Goal: Task Accomplishment & Management: Complete application form

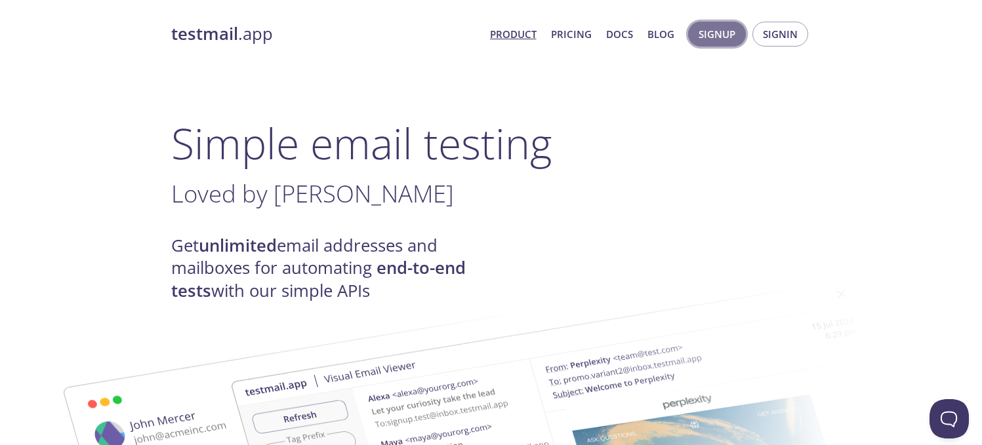
click at [730, 35] on span "Signup" at bounding box center [716, 34] width 37 height 17
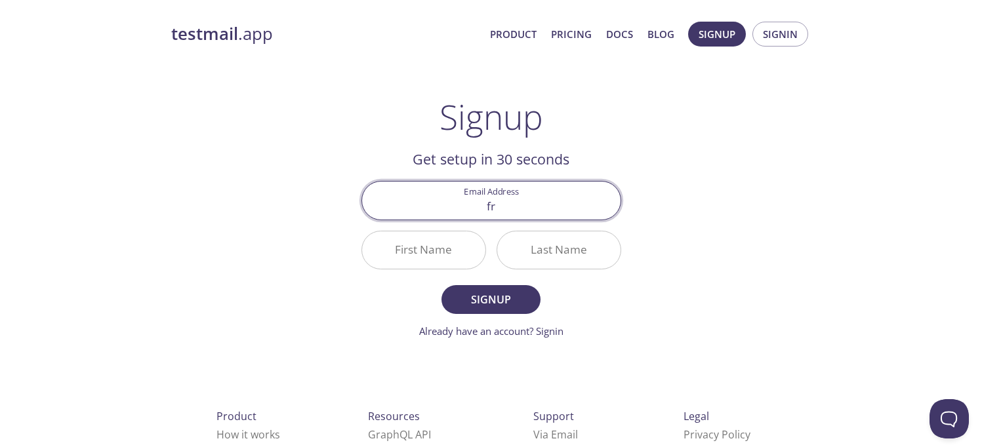
type input "f"
type input "[EMAIL_ADDRESS][DOMAIN_NAME]"
click at [441, 285] on button "Signup" at bounding box center [490, 299] width 98 height 29
click at [782, 208] on div "testmail .app Product Pricing Docs Blog Signup Signin Signup Get setup in 30 se…" at bounding box center [490, 314] width 671 height 602
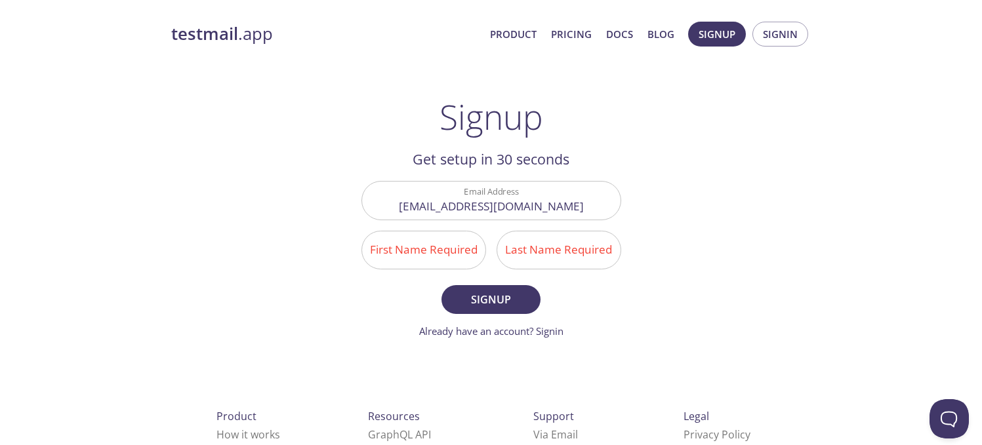
click at [383, 252] on input "First Name Required" at bounding box center [423, 249] width 123 height 37
type input "Deep"
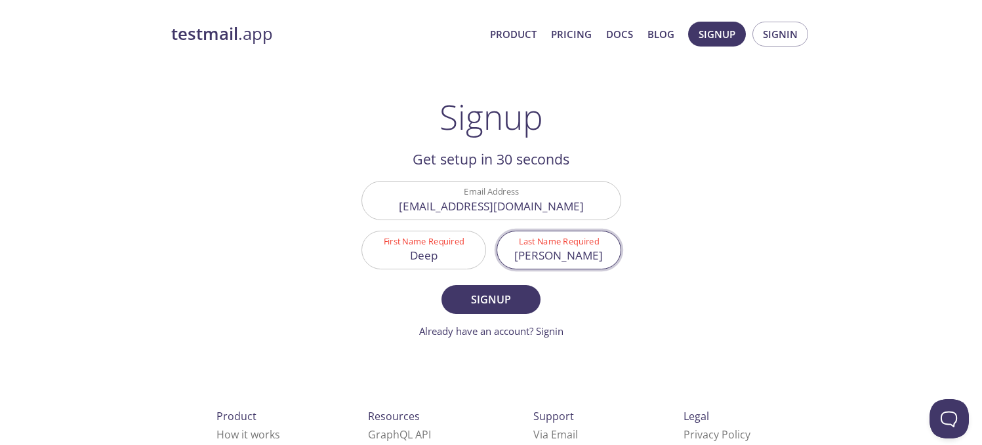
type input "[PERSON_NAME]"
click at [346, 280] on main "Signup Get setup in 30 seconds Email Address [EMAIL_ADDRESS][DOMAIN_NAME] First…" at bounding box center [491, 218] width 291 height 242
click at [494, 298] on span "Signup" at bounding box center [491, 299] width 70 height 18
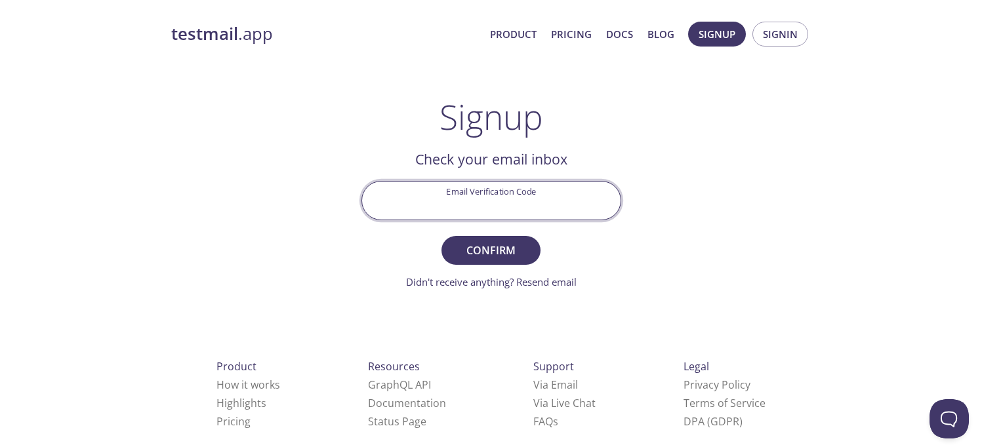
click at [542, 193] on input "Email Verification Code" at bounding box center [491, 200] width 258 height 37
paste input "B7X5HAN"
type input "B7X5HAN"
click at [477, 258] on span "Confirm" at bounding box center [491, 250] width 70 height 18
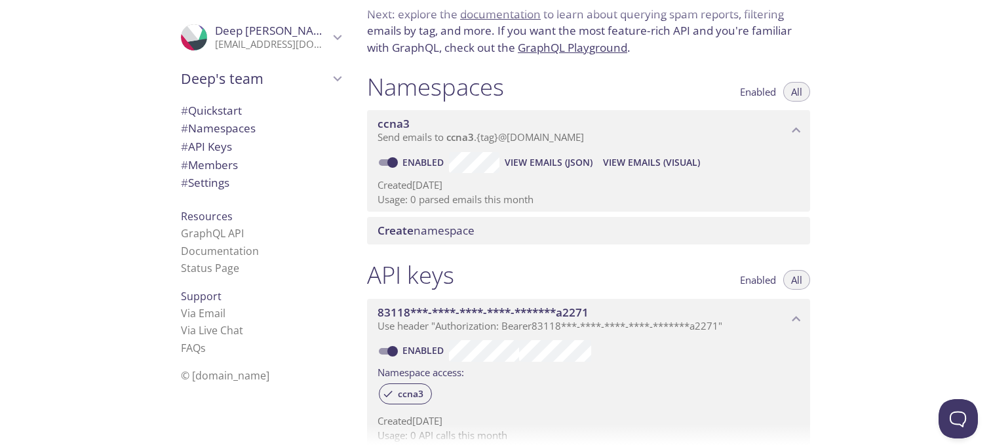
scroll to position [15, 0]
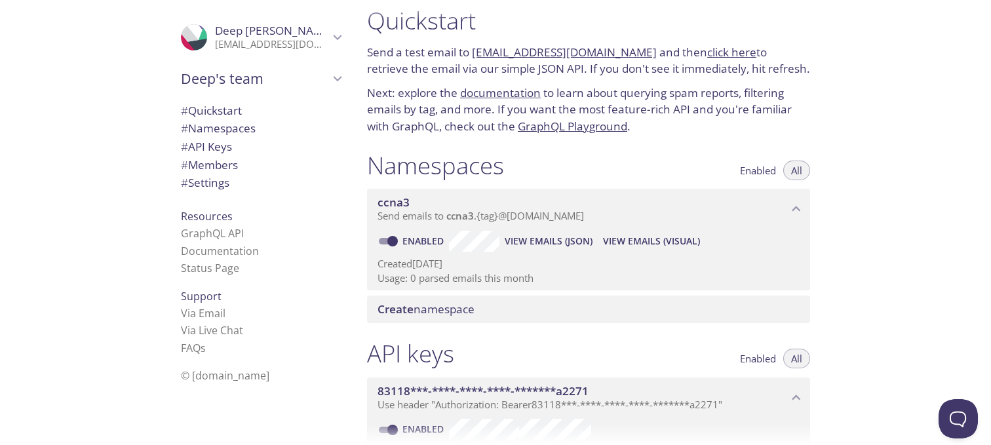
click at [474, 304] on span "Create namespace" at bounding box center [426, 309] width 97 height 15
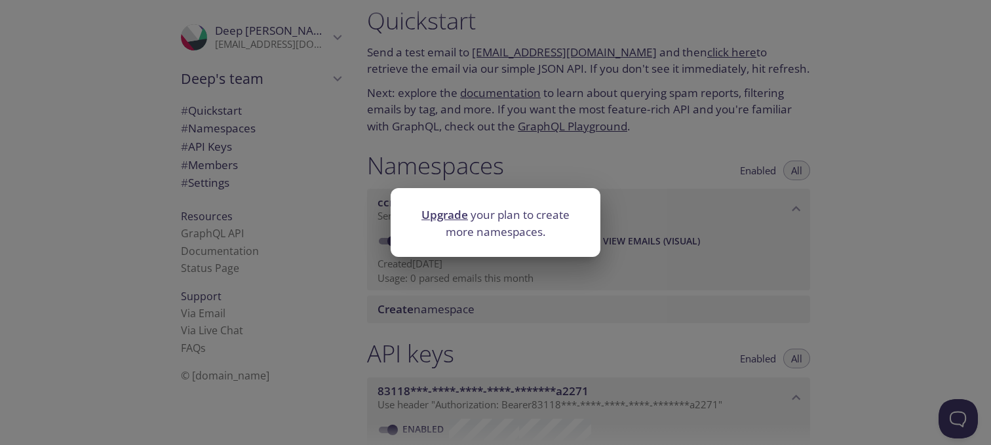
click at [654, 234] on div "Upgrade your plan to create more namespaces." at bounding box center [495, 222] width 991 height 445
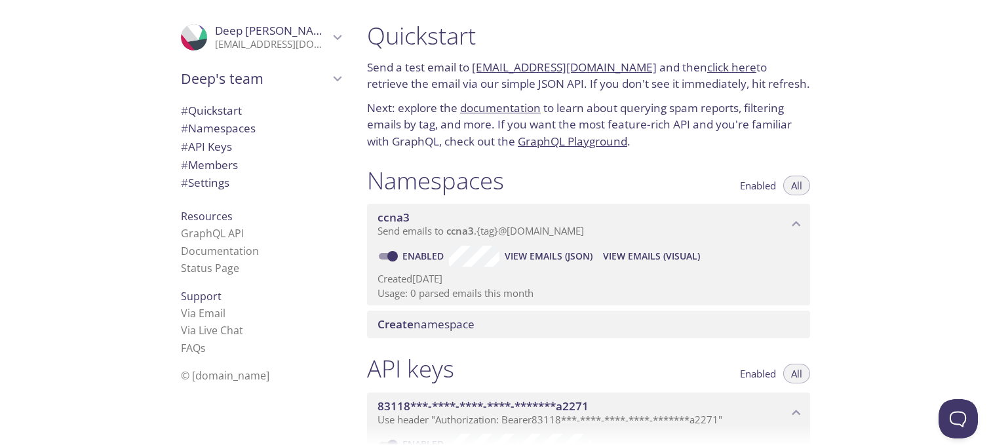
scroll to position [0, 0]
click at [711, 70] on link "click here" at bounding box center [732, 67] width 49 height 15
click at [654, 256] on span "View Emails (Visual)" at bounding box center [651, 257] width 97 height 16
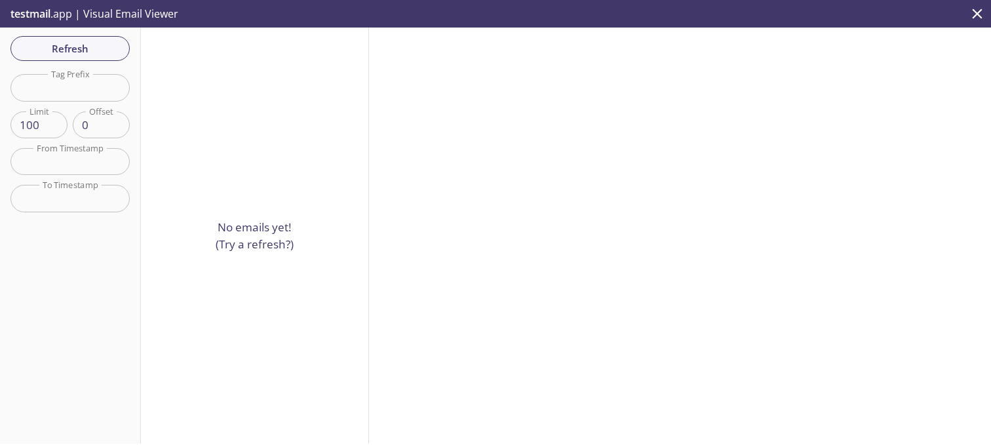
click at [978, 19] on icon "close" at bounding box center [977, 13] width 17 height 17
